Goal: Information Seeking & Learning: Learn about a topic

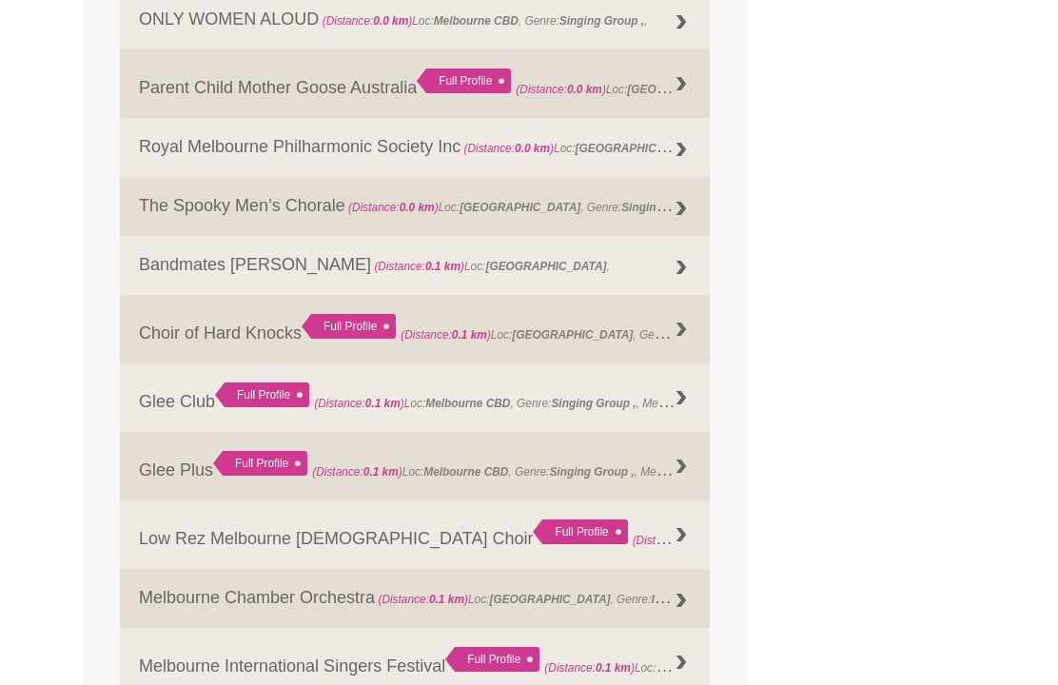
scroll to position [1094, 0]
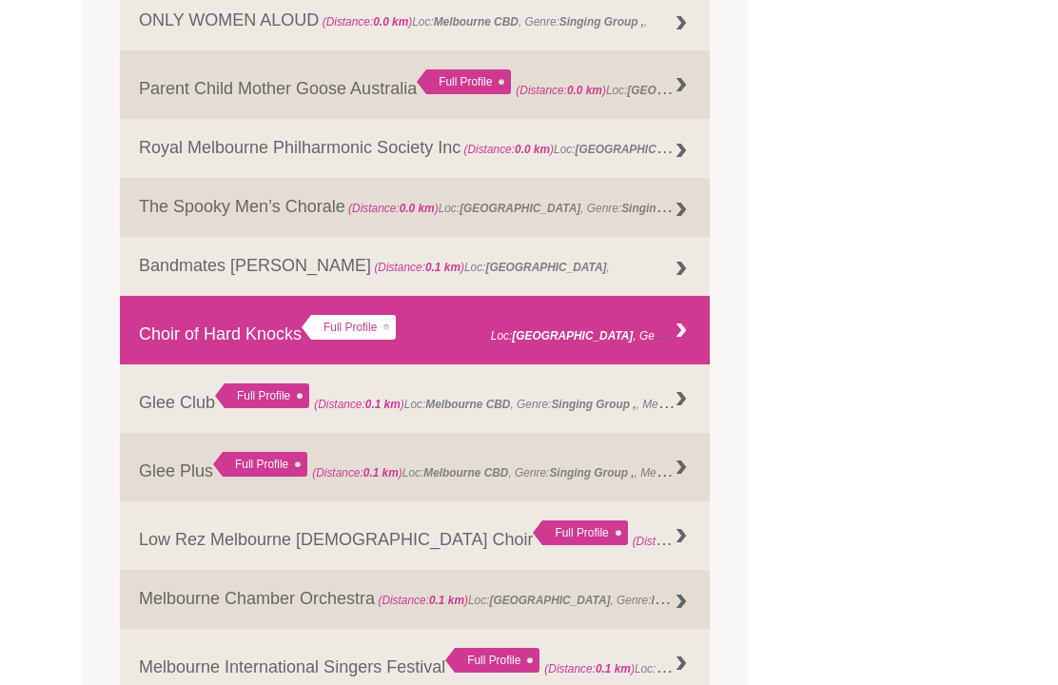
click at [265, 342] on link "Choir of Hard Knocks Full Profile (Distance: 0.1 km ) Loc: Melbourne , Genre: ," at bounding box center [415, 330] width 590 height 69
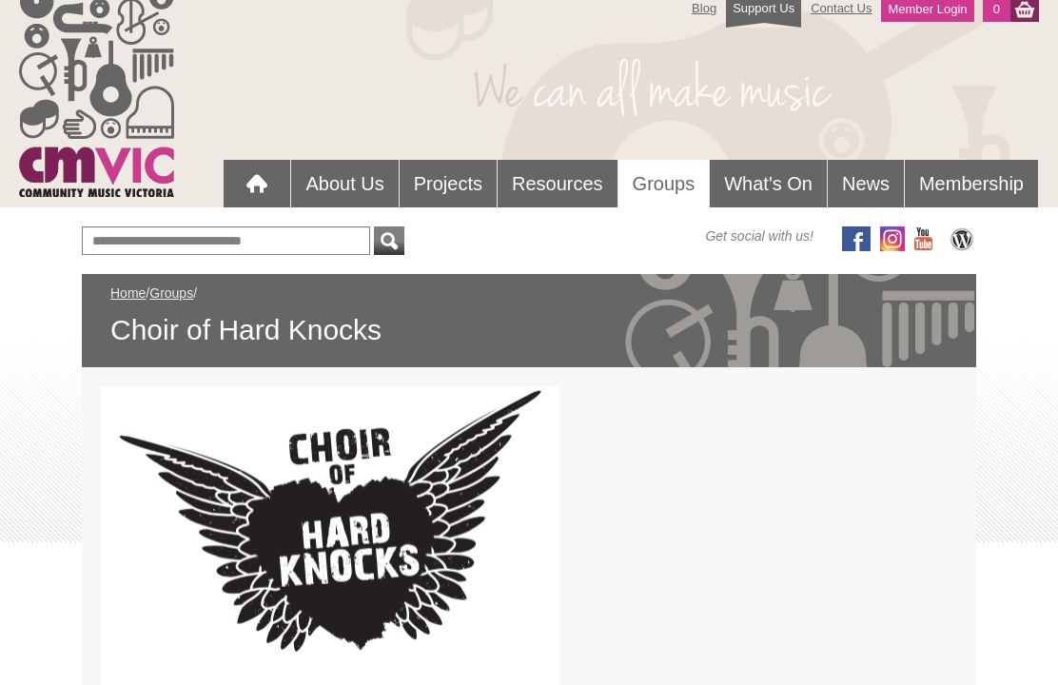
scroll to position [24, 0]
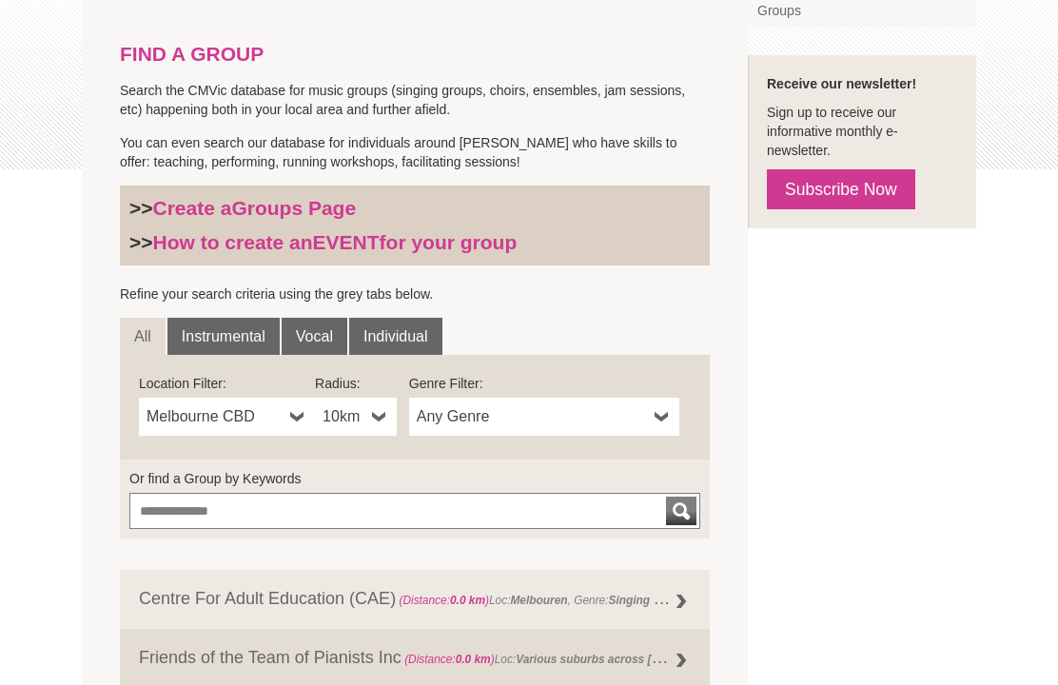
scroll to position [398, 0]
click at [378, 414] on b at bounding box center [379, 417] width 15 height 38
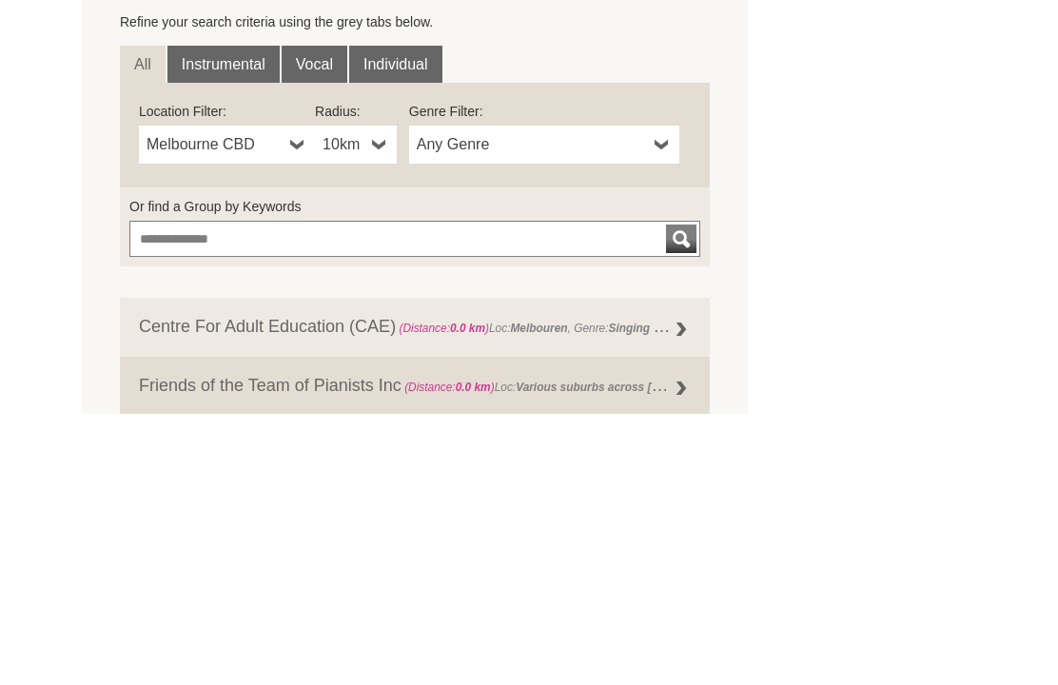
scroll to position [669, 0]
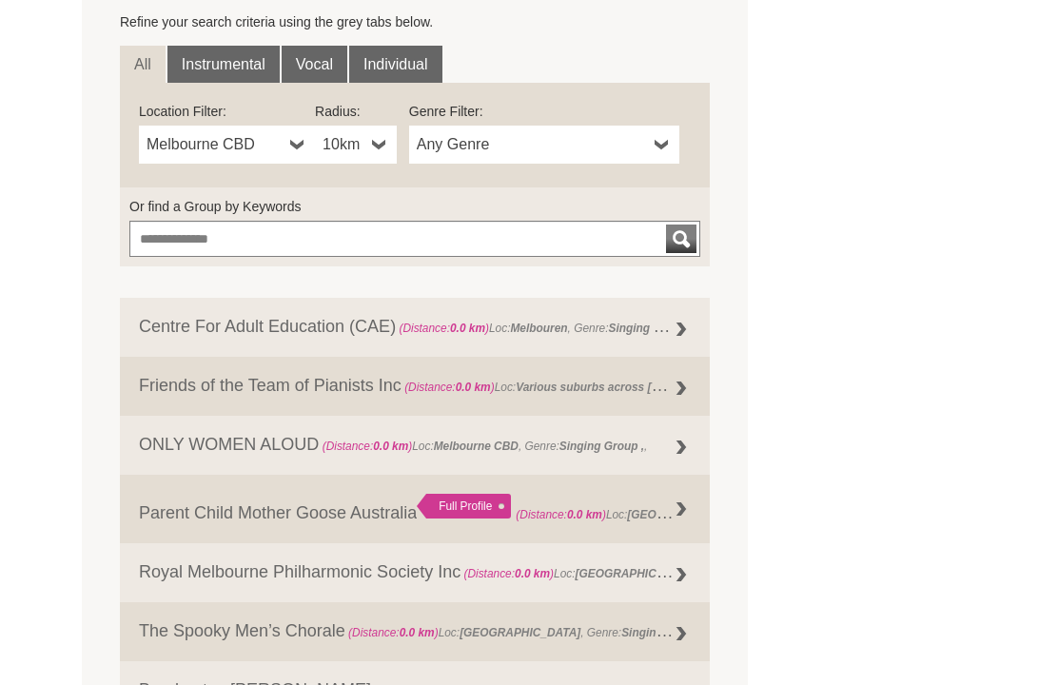
click at [660, 149] on b at bounding box center [662, 146] width 15 height 38
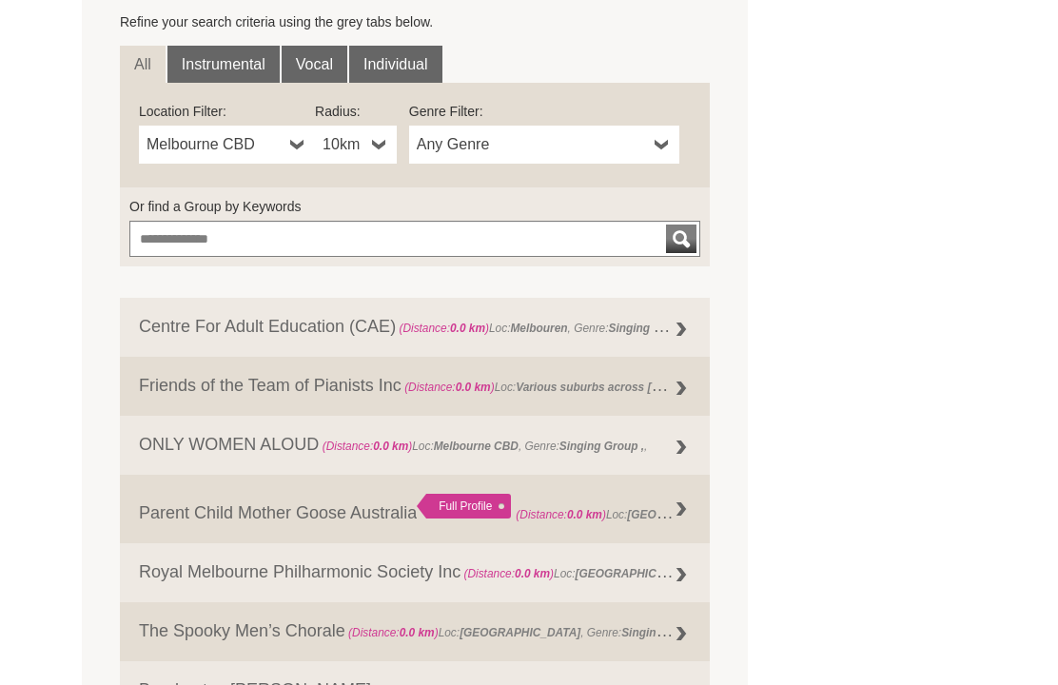
click at [663, 144] on b at bounding box center [662, 146] width 15 height 38
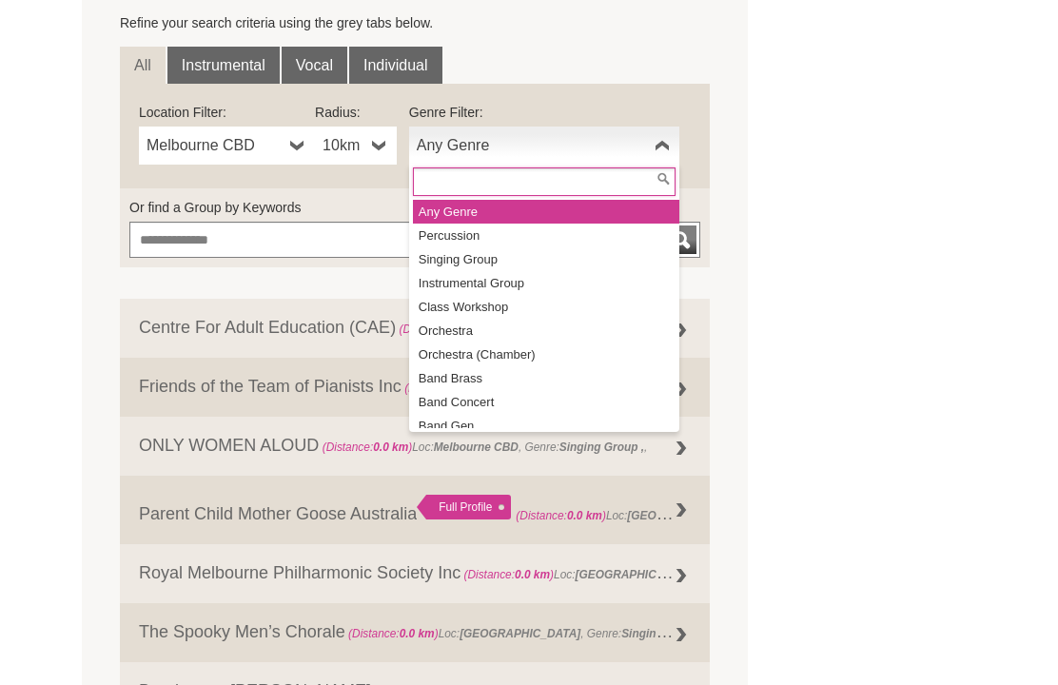
click at [495, 258] on li "Singing Group" at bounding box center [546, 259] width 266 height 24
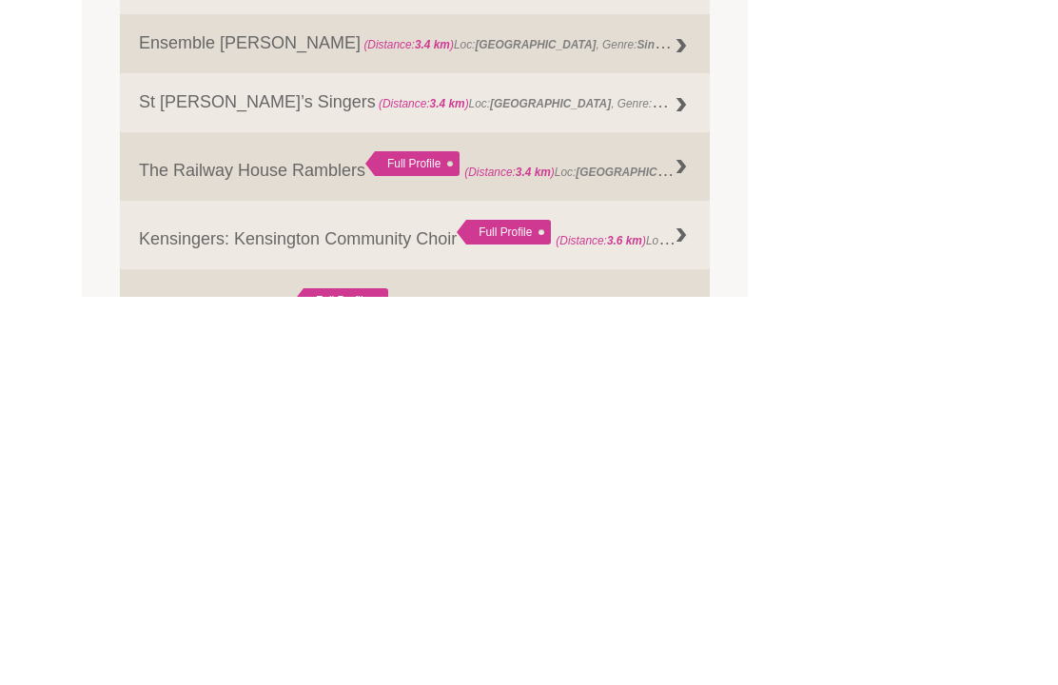
scroll to position [1763, 0]
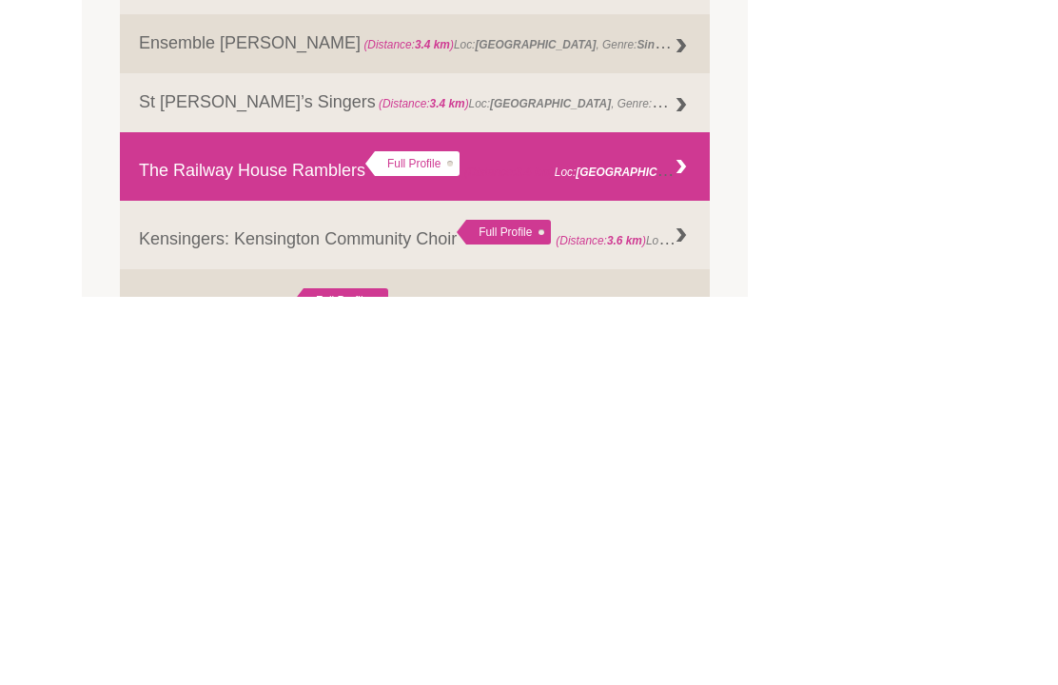
click at [320, 521] on link "The Railway House Ramblers Full Profile (Distance: 3.4 km ) Loc: Princes Hill, …" at bounding box center [415, 555] width 590 height 69
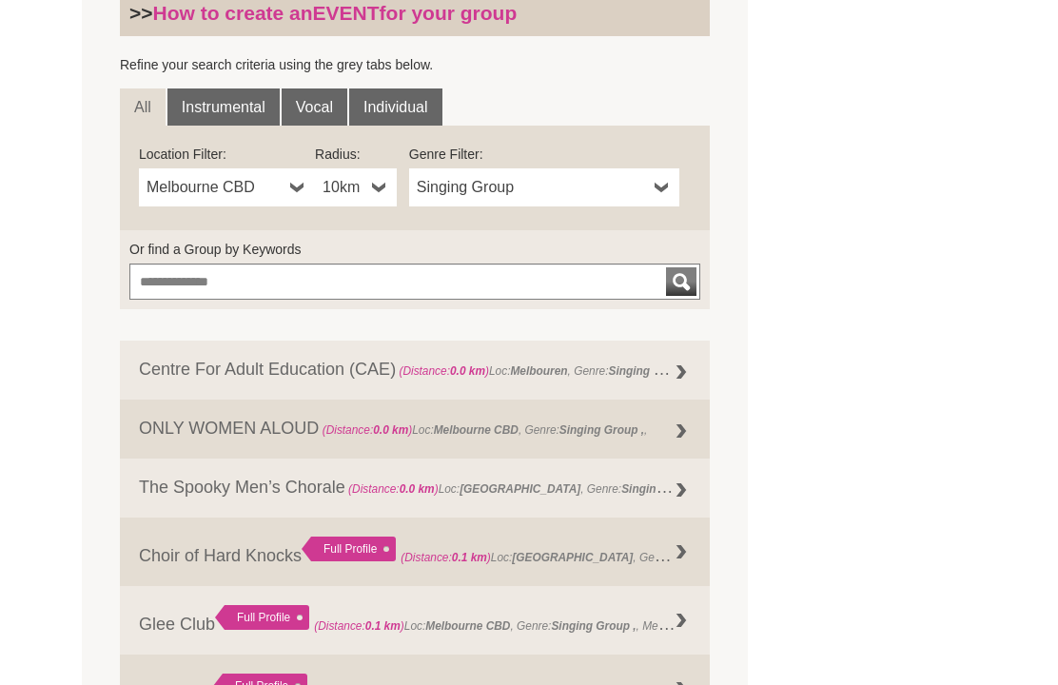
scroll to position [140, 0]
